Goal: Find specific page/section: Find specific page/section

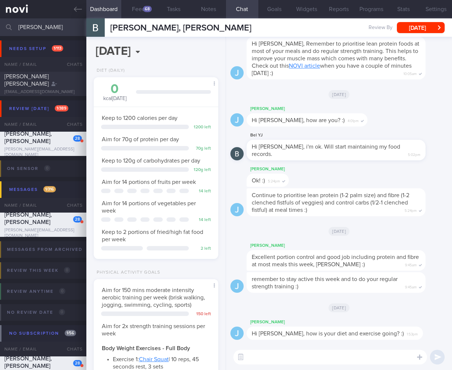
select select "9"
drag, startPoint x: 67, startPoint y: 25, endPoint x: -30, endPoint y: 22, distance: 97.4
click at [0, 22] on html "You are offline! Some functionality will be unavailable Patients New Users Coac…" at bounding box center [226, 185] width 452 height 370
click at [85, 7] on link at bounding box center [43, 9] width 86 height 18
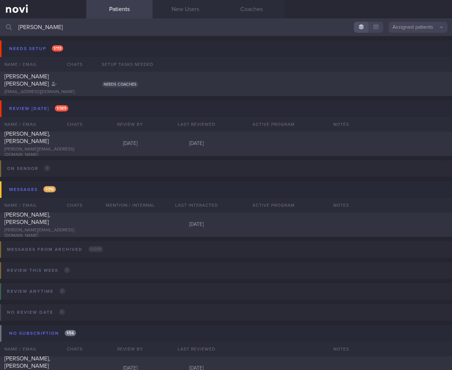
drag, startPoint x: 197, startPoint y: 27, endPoint x: 6, endPoint y: 18, distance: 190.9
click at [6, 18] on div "[PERSON_NAME] Assigned patients Assigned patients All active patients Archived …" at bounding box center [226, 27] width 452 height 18
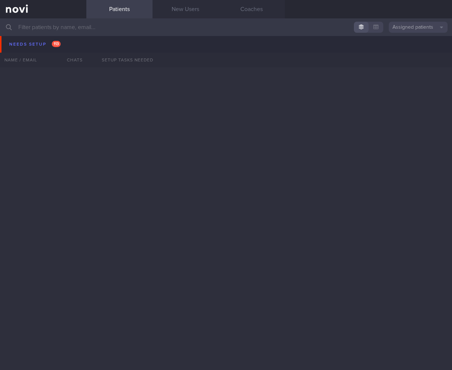
scroll to position [1334, 0]
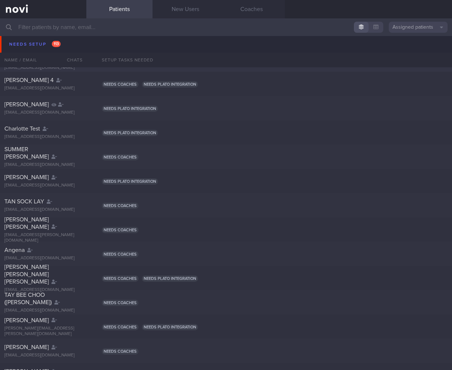
click at [79, 50] on div at bounding box center [74, 50] width 16 height 4
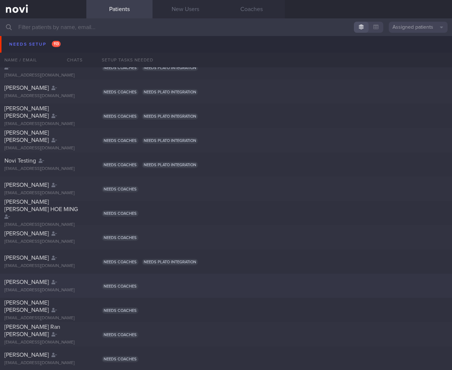
scroll to position [0, 0]
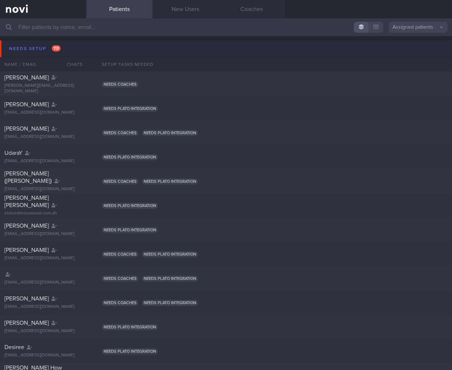
click at [98, 46] on button "Needs setup 113" at bounding box center [227, 48] width 454 height 17
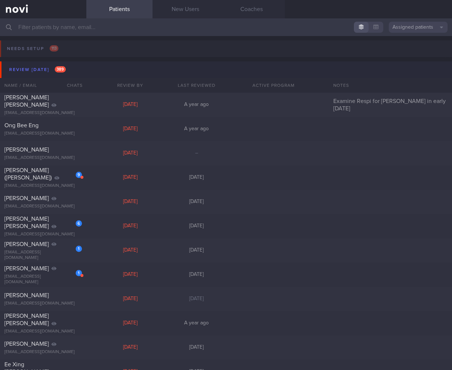
click at [97, 68] on button "Review [DATE] 389" at bounding box center [227, 69] width 454 height 17
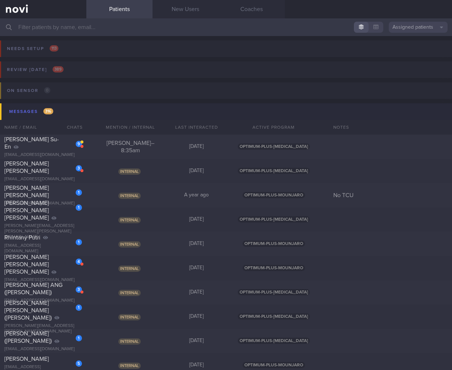
click at [83, 111] on button "Messages 316" at bounding box center [227, 111] width 454 height 17
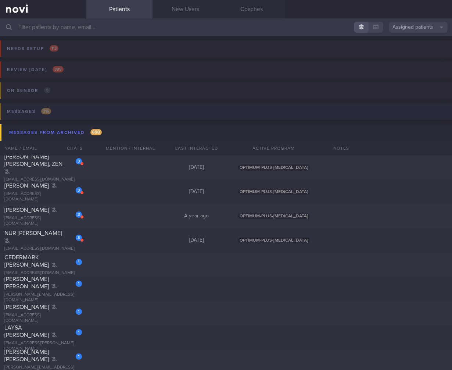
click at [90, 114] on button "Messages 316" at bounding box center [225, 113] width 454 height 21
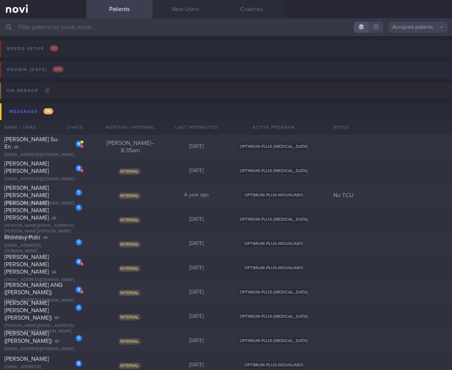
click at [97, 78] on button "Review [DATE] 389" at bounding box center [225, 71] width 454 height 21
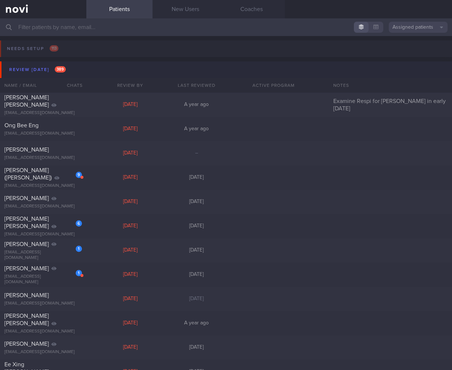
click at [97, 78] on div "Review By" at bounding box center [130, 85] width 66 height 15
click at [95, 75] on button "Review [DATE] 389" at bounding box center [227, 69] width 454 height 17
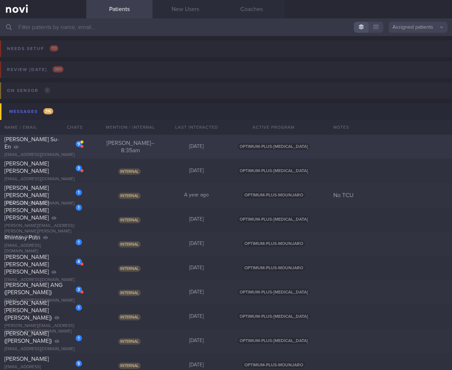
click at [73, 138] on div "9" at bounding box center [74, 141] width 16 height 11
select select "9"
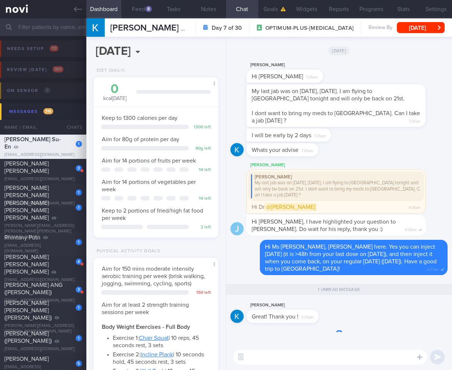
scroll to position [64, 106]
